Goal: Information Seeking & Learning: Learn about a topic

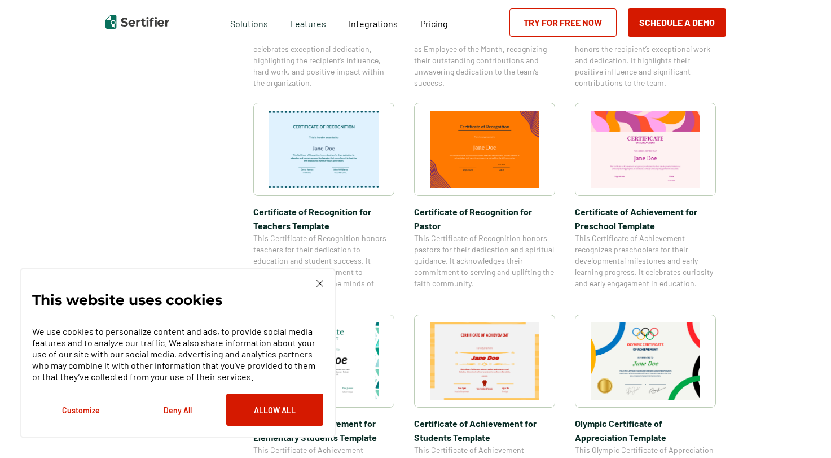
scroll to position [549, 0]
click at [638, 159] on img at bounding box center [646, 148] width 110 height 77
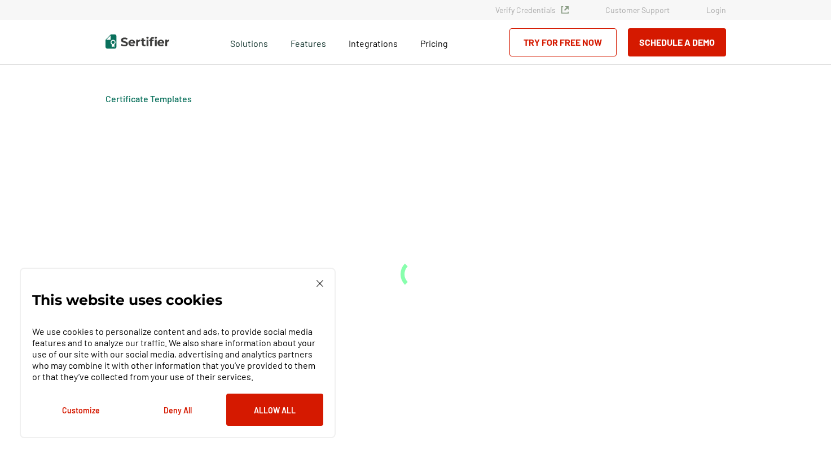
click at [638, 159] on div "Certificate Templates" at bounding box center [415, 261] width 677 height 393
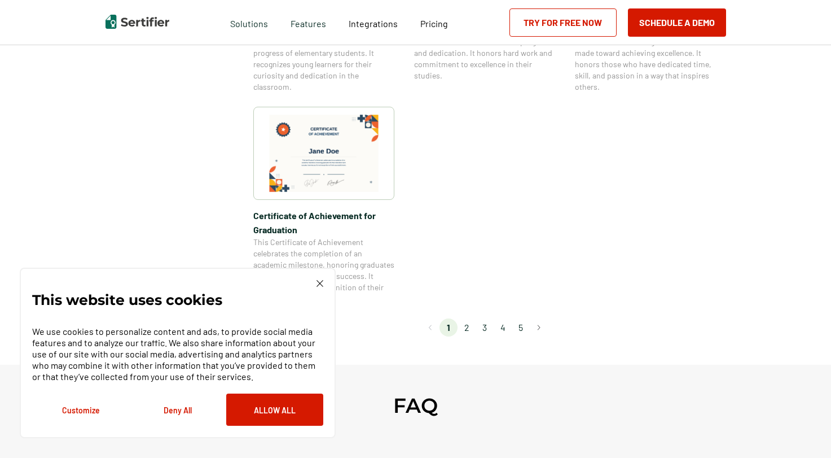
scroll to position [1024, 0]
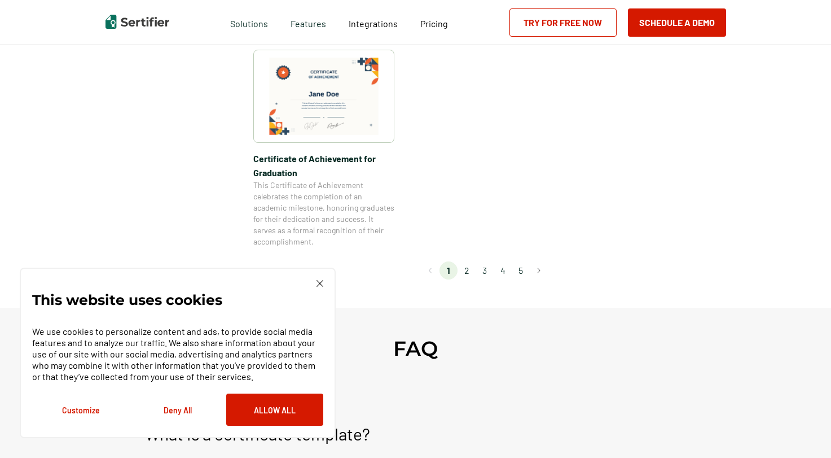
click at [470, 273] on li "2" at bounding box center [467, 270] width 18 height 18
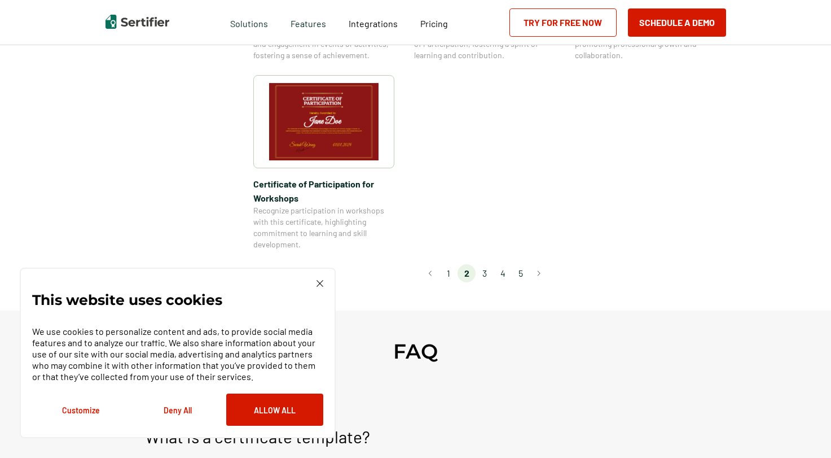
scroll to position [1031, 0]
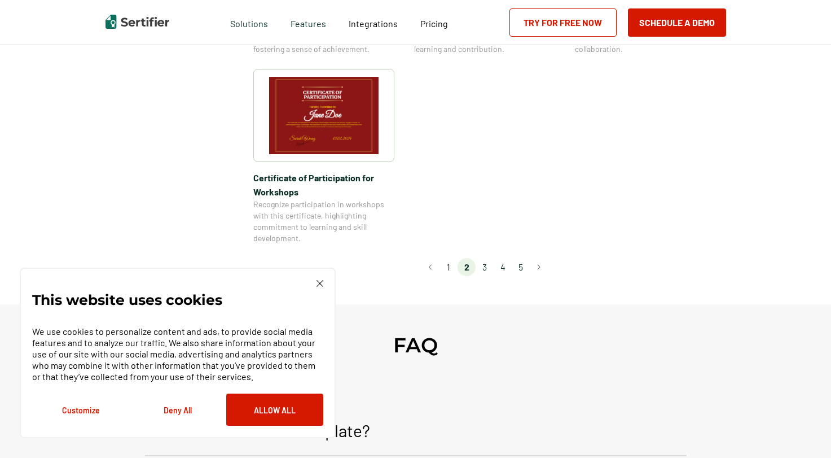
click at [488, 258] on li "3" at bounding box center [485, 267] width 18 height 18
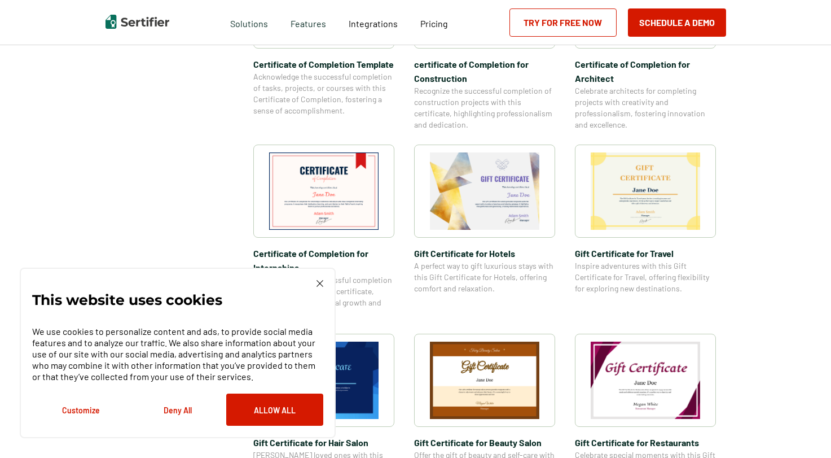
scroll to position [478, 0]
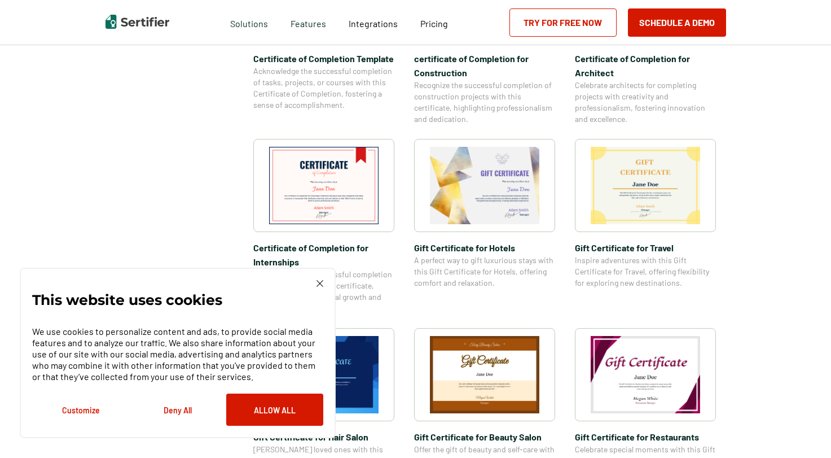
click at [502, 174] on img at bounding box center [485, 185] width 110 height 77
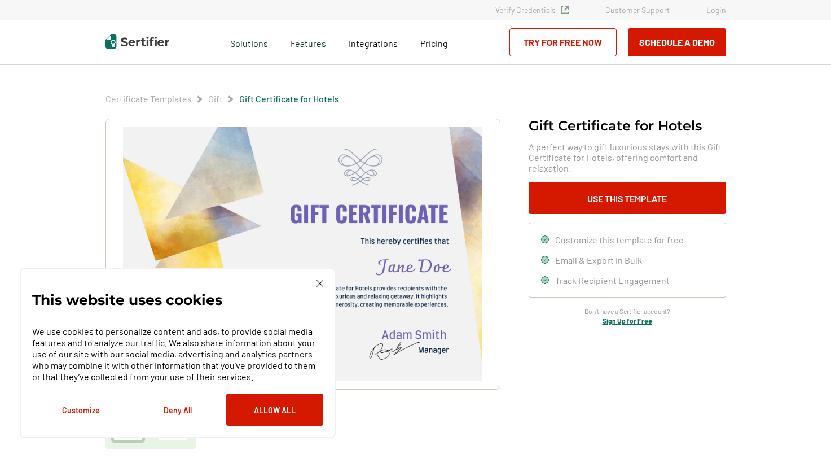
click at [321, 280] on img at bounding box center [320, 283] width 7 height 7
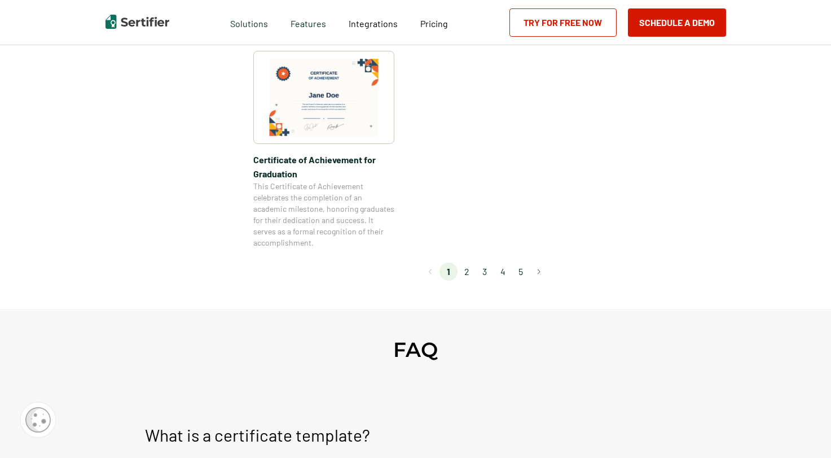
scroll to position [1036, 0]
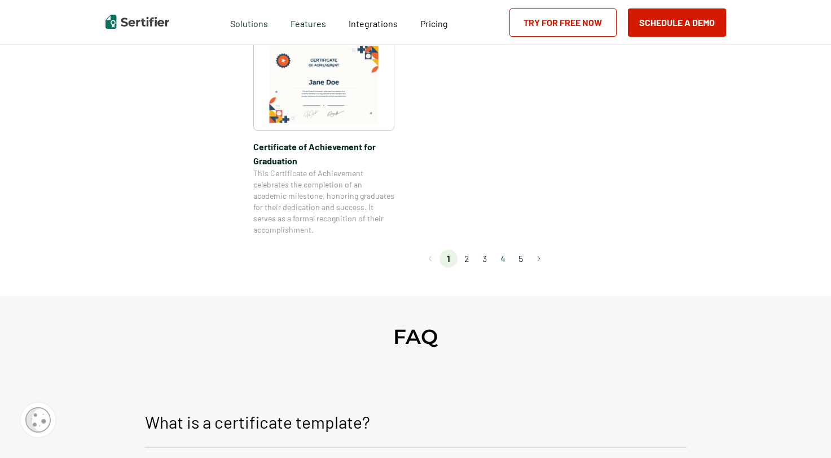
click at [468, 259] on li "2" at bounding box center [467, 258] width 18 height 18
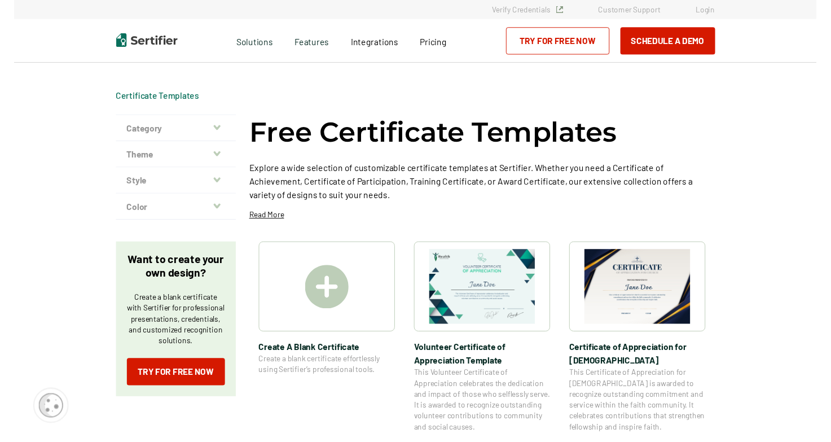
scroll to position [0, 0]
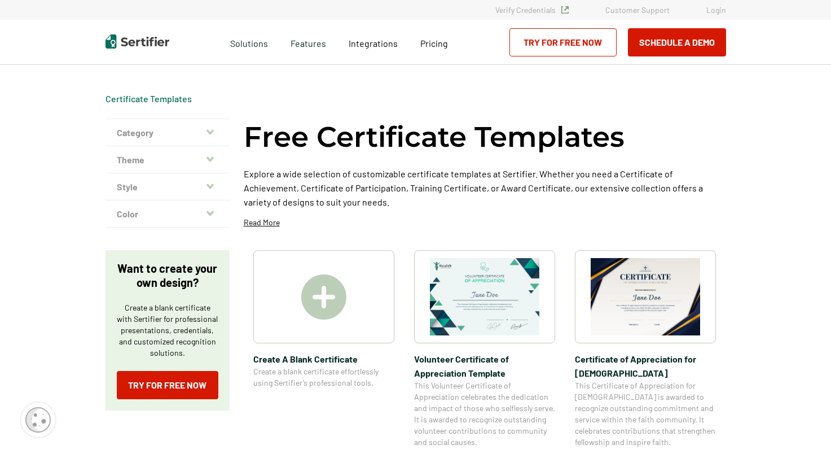
click at [326, 299] on img at bounding box center [323, 296] width 45 height 45
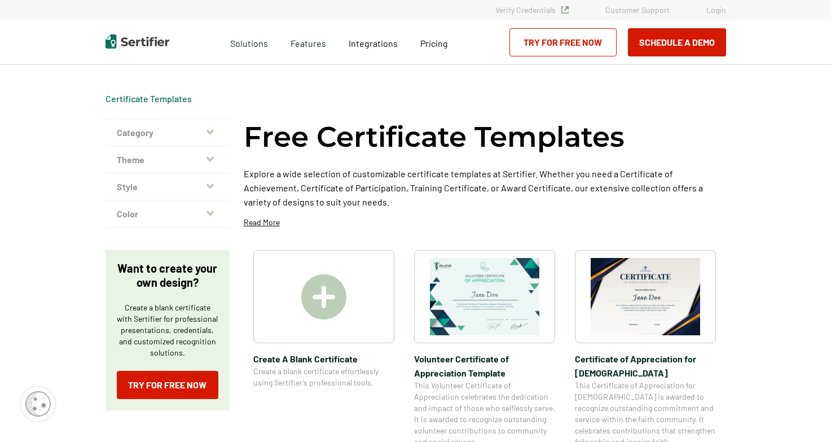
scroll to position [0, 1]
